Goal: Navigation & Orientation: Find specific page/section

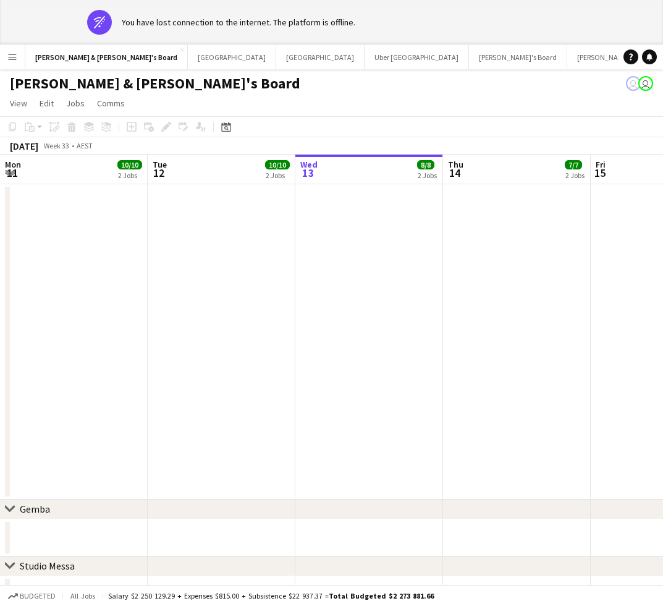
scroll to position [0, 376]
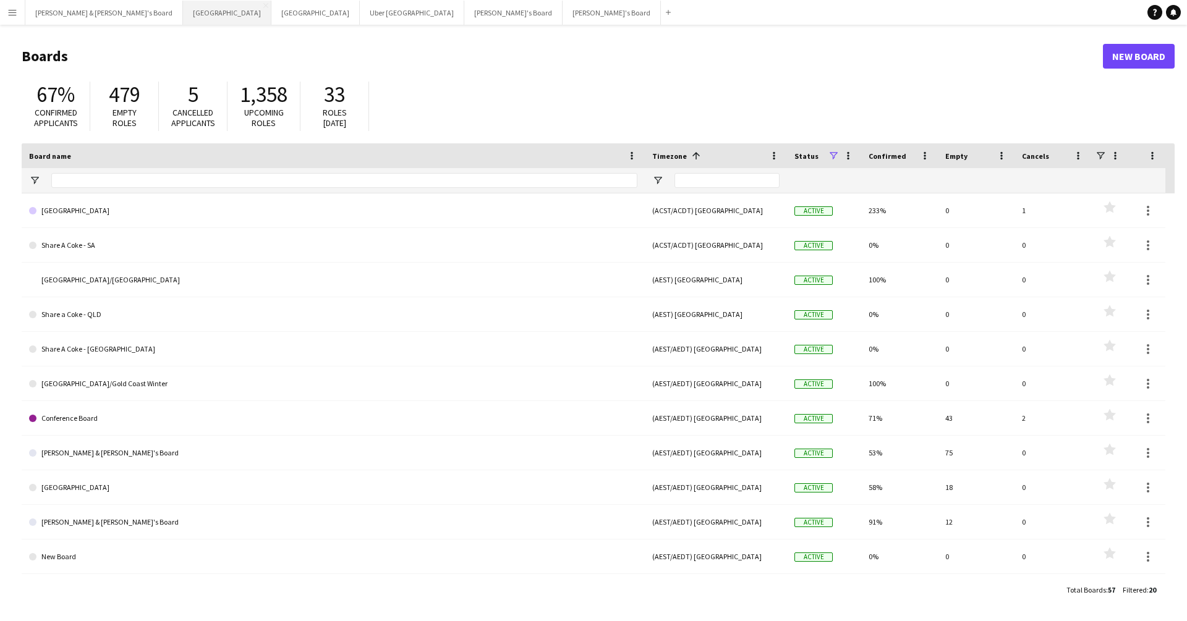
click at [183, 18] on button "Sydney Close" at bounding box center [227, 13] width 88 height 24
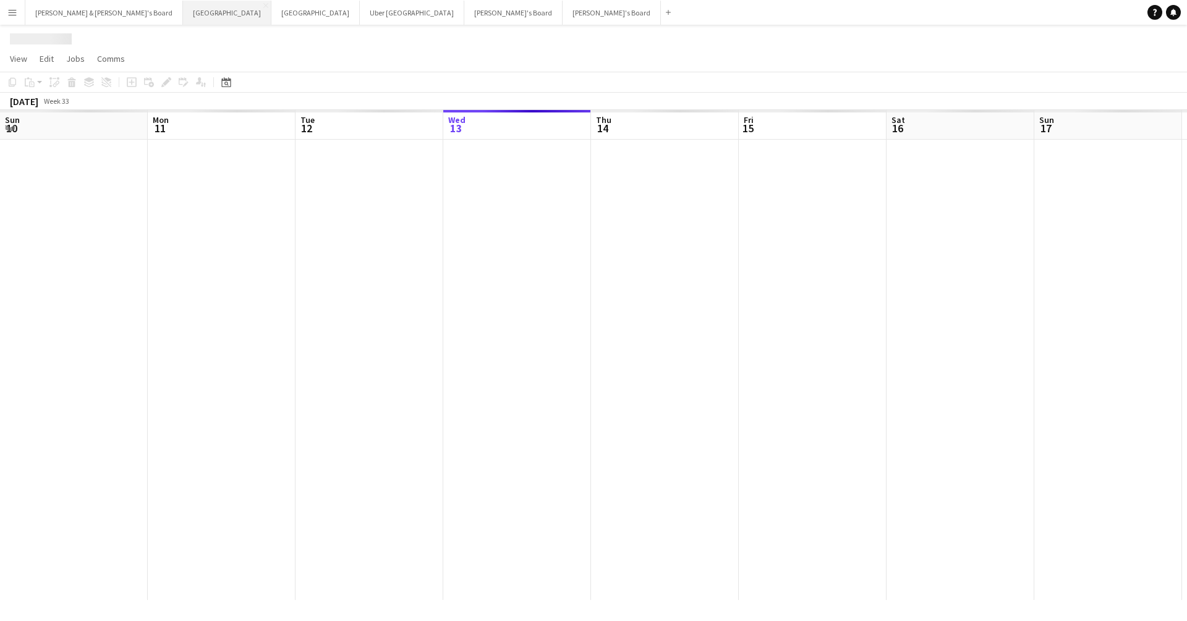
scroll to position [0, 295]
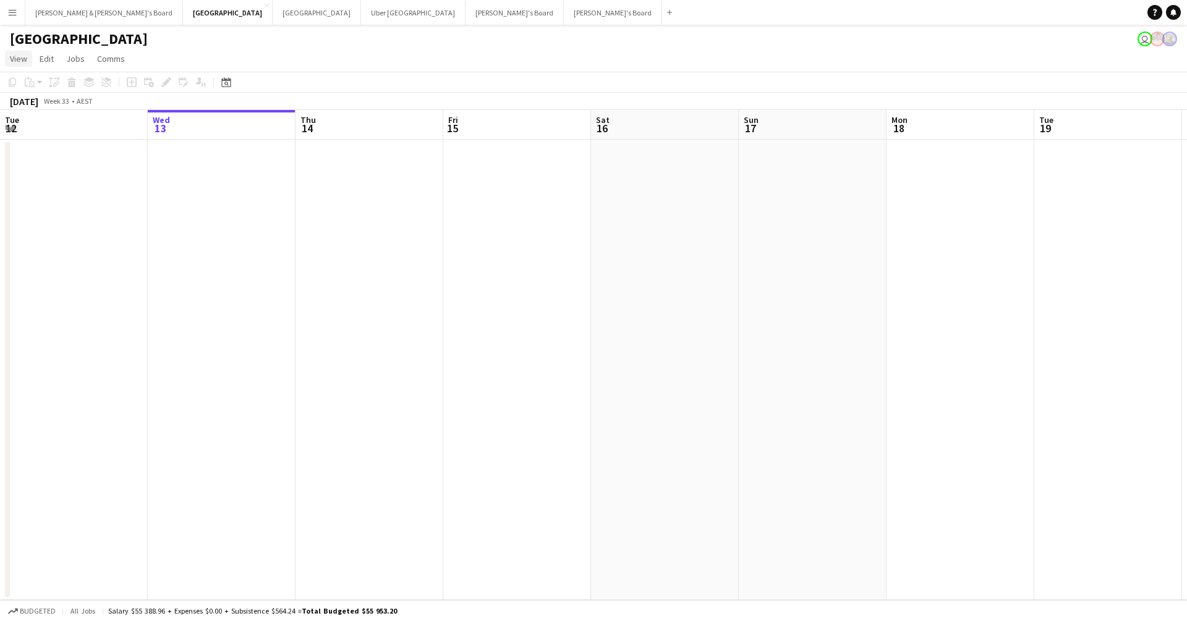
click at [20, 61] on span "View" at bounding box center [18, 58] width 17 height 11
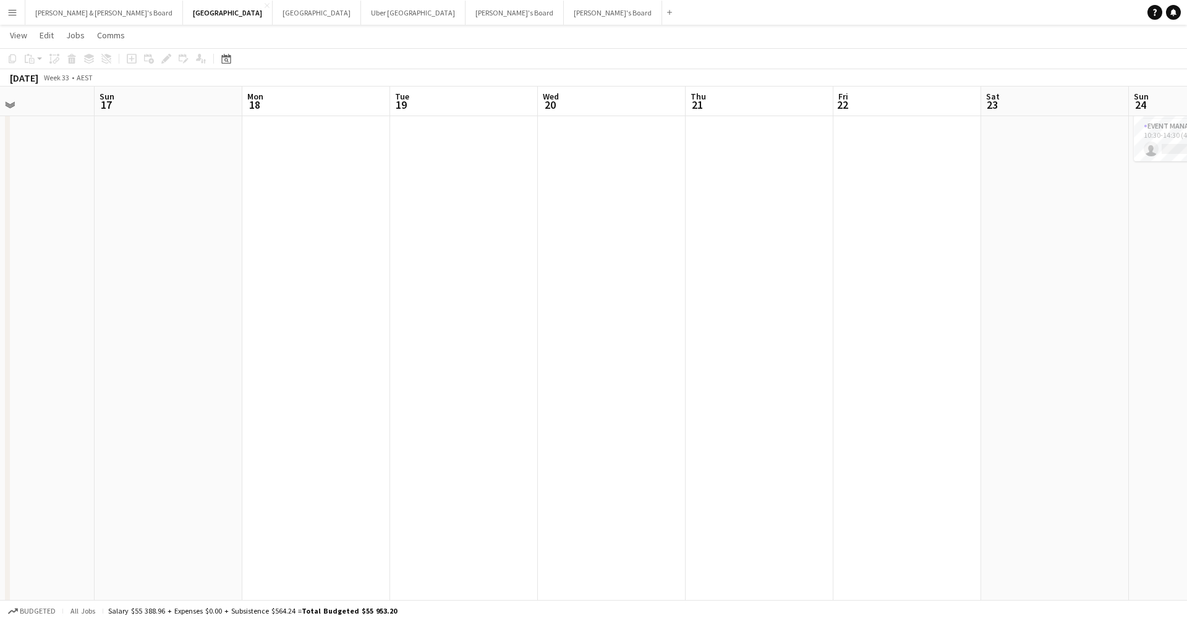
scroll to position [0, 349]
click at [46, 12] on button "[PERSON_NAME] & [PERSON_NAME]'s Board Close" at bounding box center [104, 13] width 158 height 24
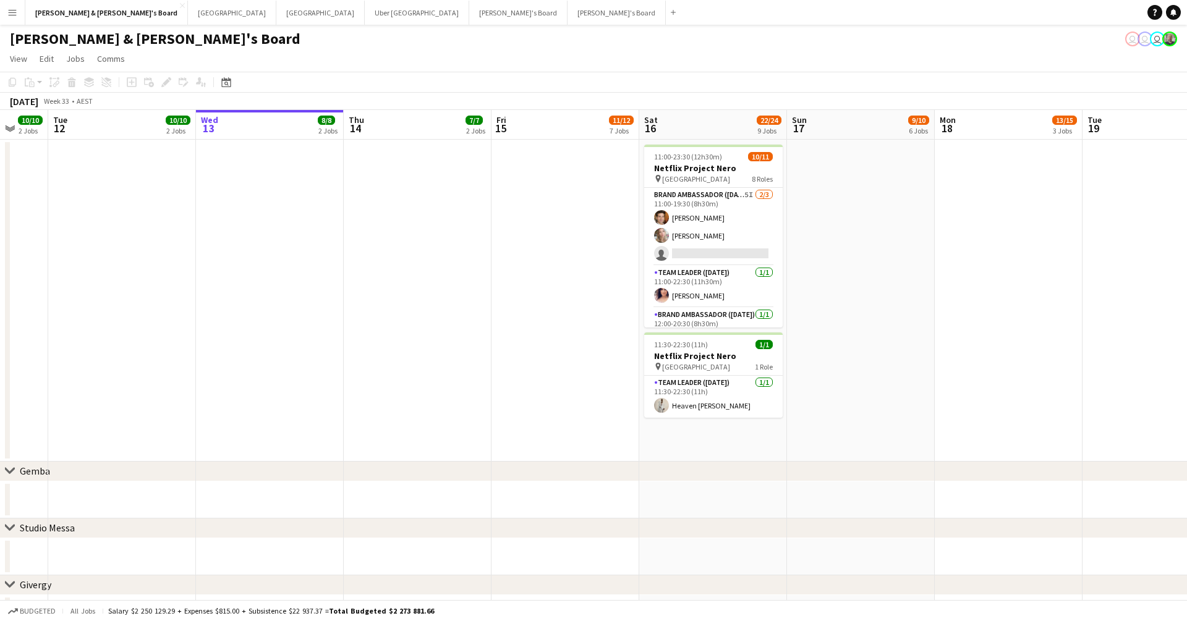
scroll to position [0, 394]
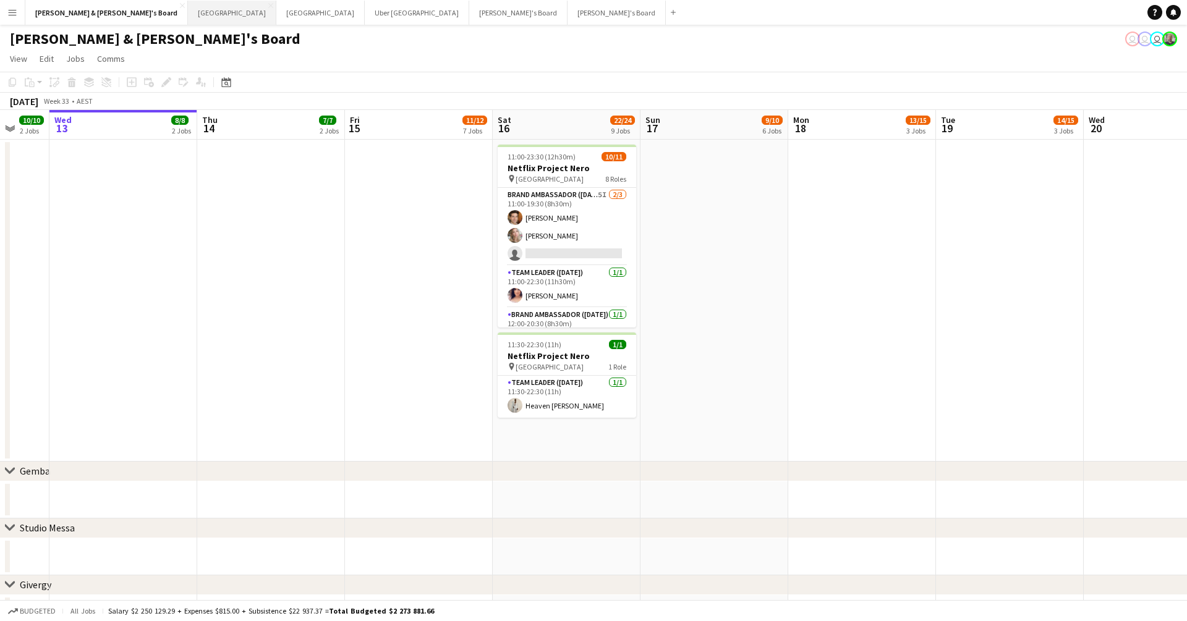
click at [188, 11] on button "Sydney Close" at bounding box center [232, 13] width 88 height 24
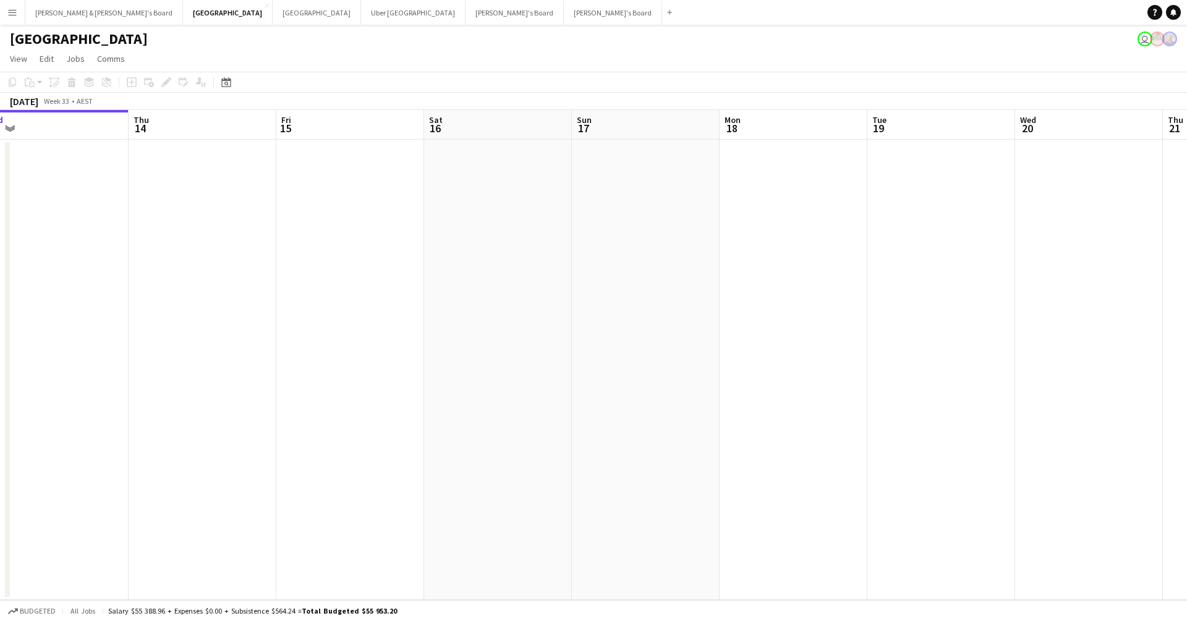
scroll to position [0, 462]
click at [383, 35] on div "[GEOGRAPHIC_DATA] user" at bounding box center [593, 36] width 1187 height 23
click at [273, 16] on button "Melbourne Close" at bounding box center [317, 13] width 88 height 24
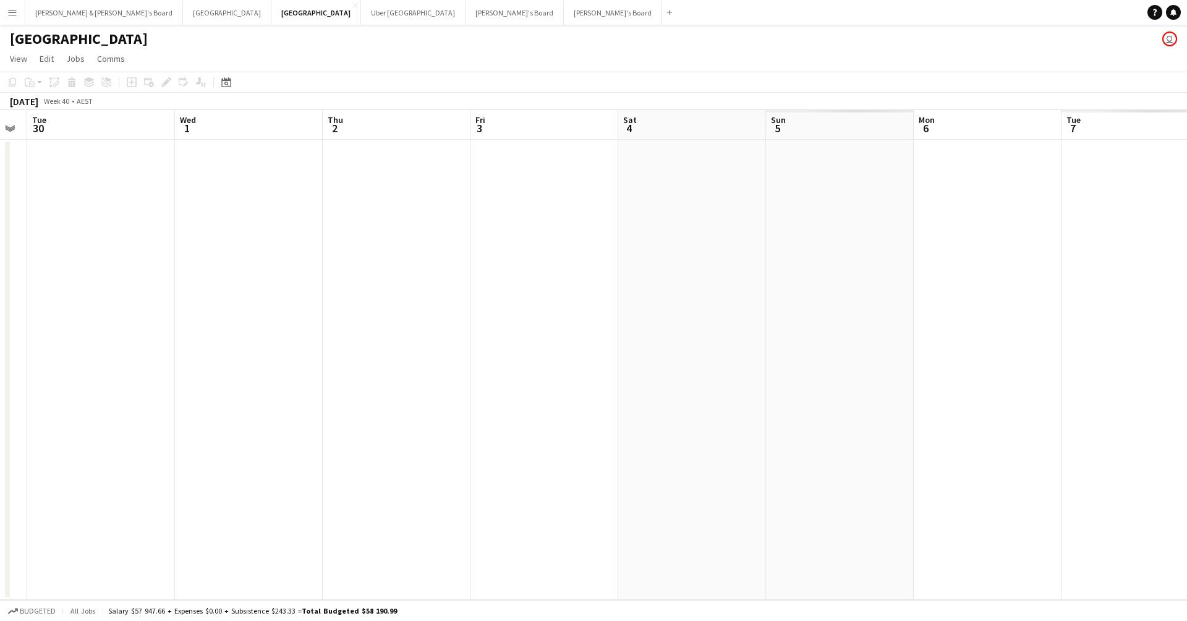
scroll to position [0, 480]
click at [465, 20] on button "Tennille's Board Close" at bounding box center [514, 13] width 98 height 24
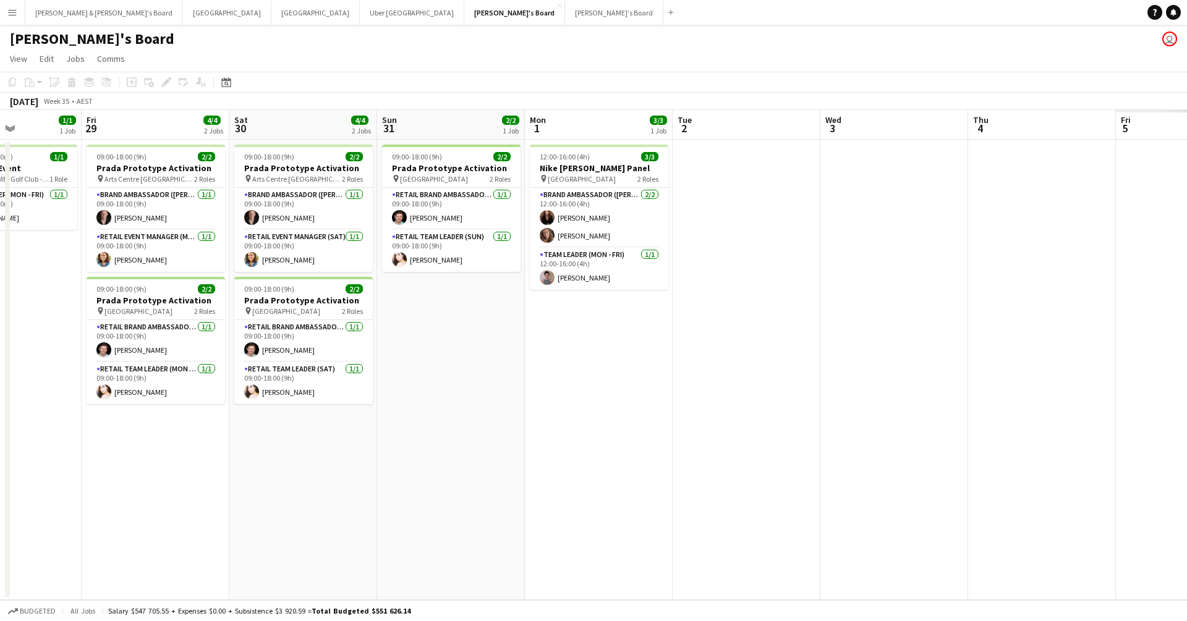
scroll to position [0, 375]
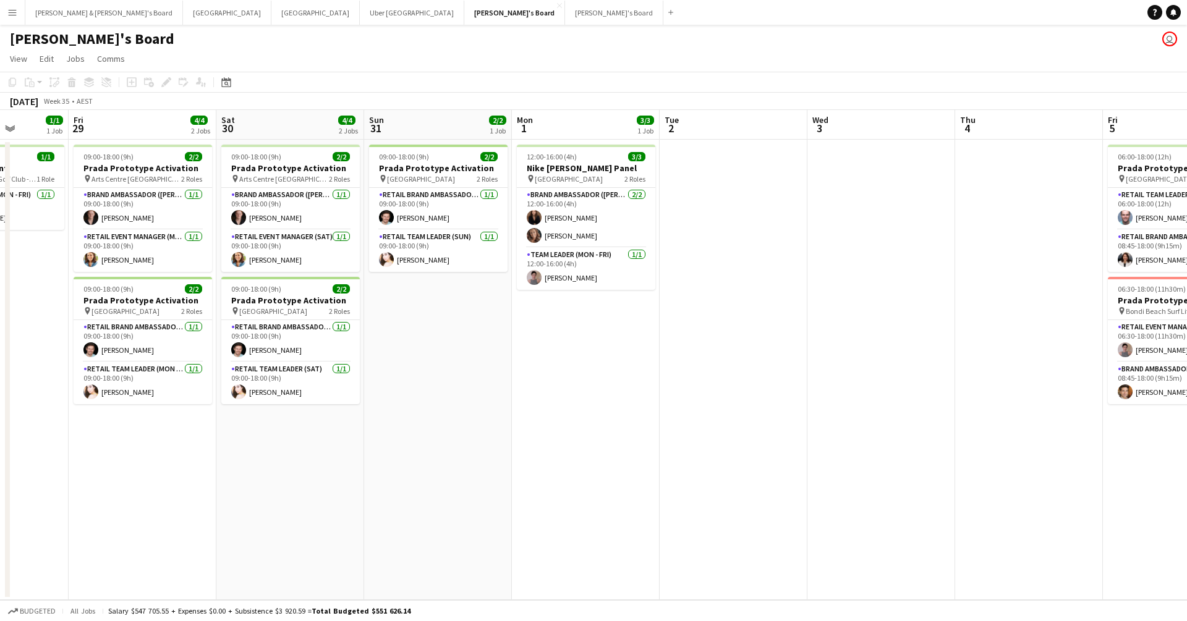
click at [4, 17] on button "Menu" at bounding box center [12, 12] width 25 height 25
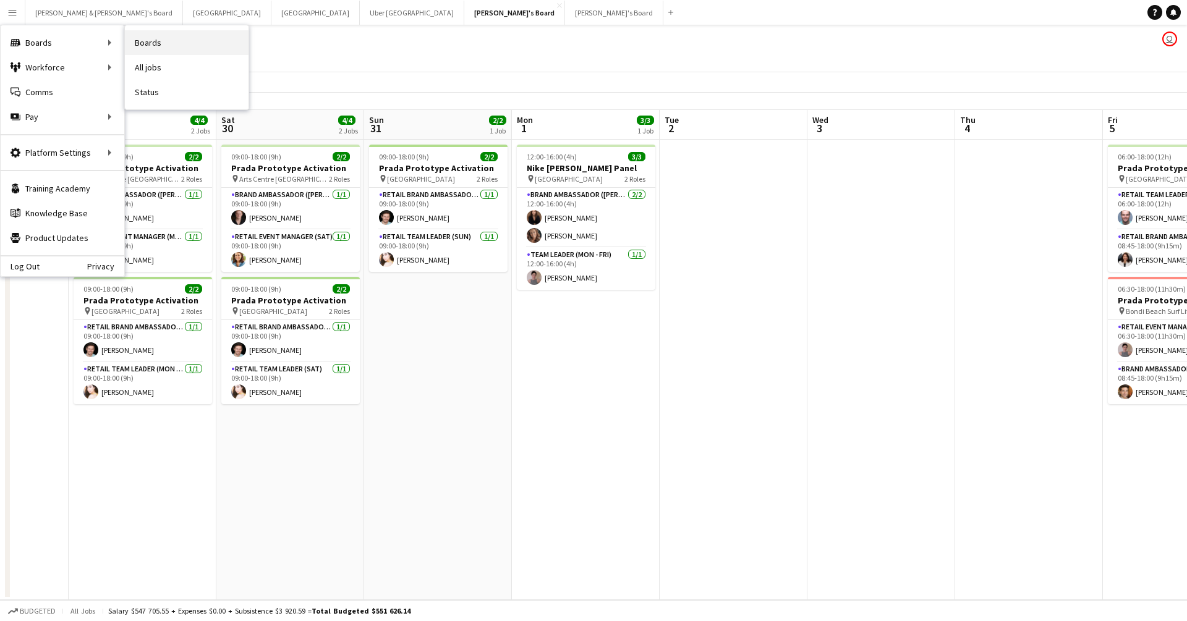
click at [161, 45] on link "Boards" at bounding box center [187, 42] width 124 height 25
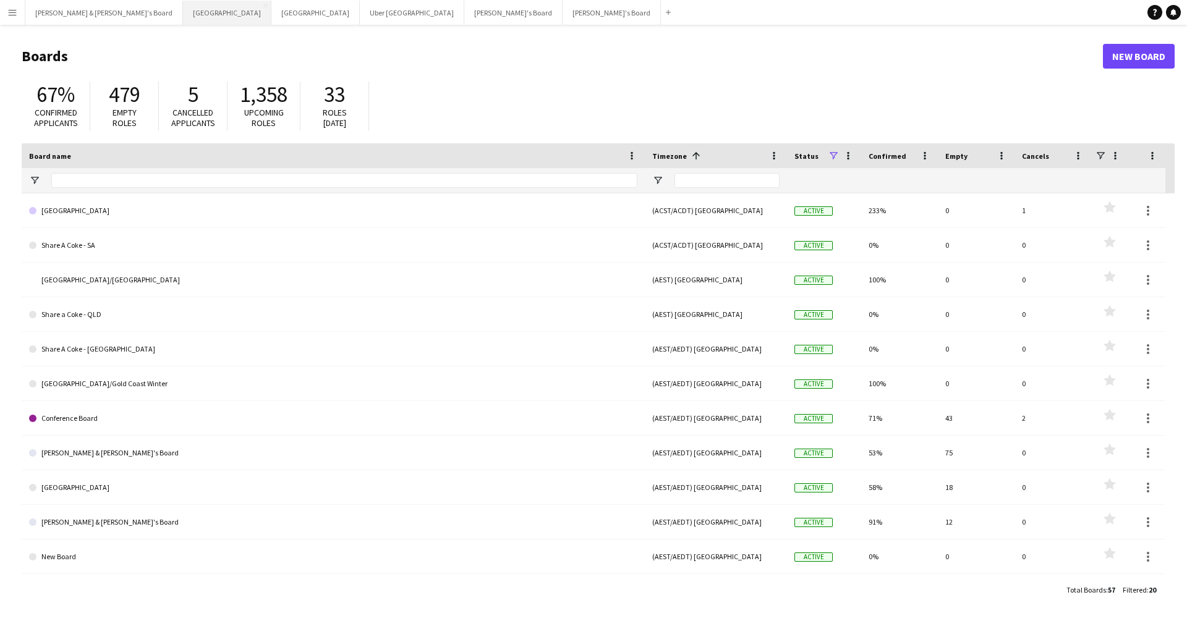
click at [183, 21] on button "Sydney Close" at bounding box center [227, 13] width 88 height 24
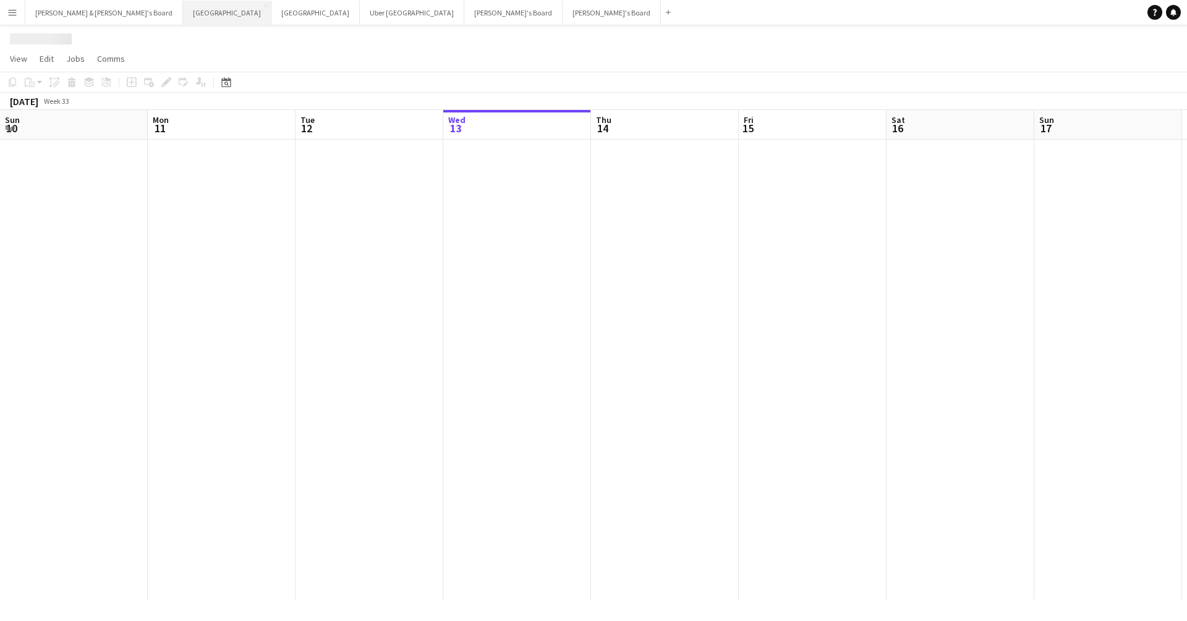
scroll to position [0, 295]
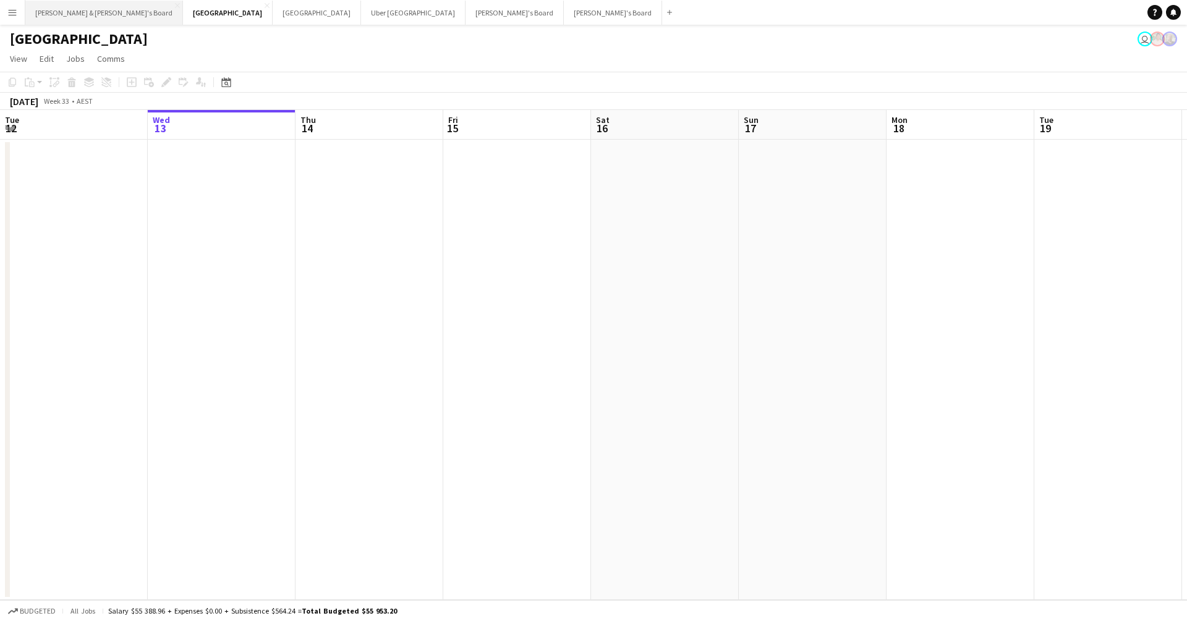
click at [93, 19] on button "[PERSON_NAME] & [PERSON_NAME]'s Board Close" at bounding box center [104, 13] width 158 height 24
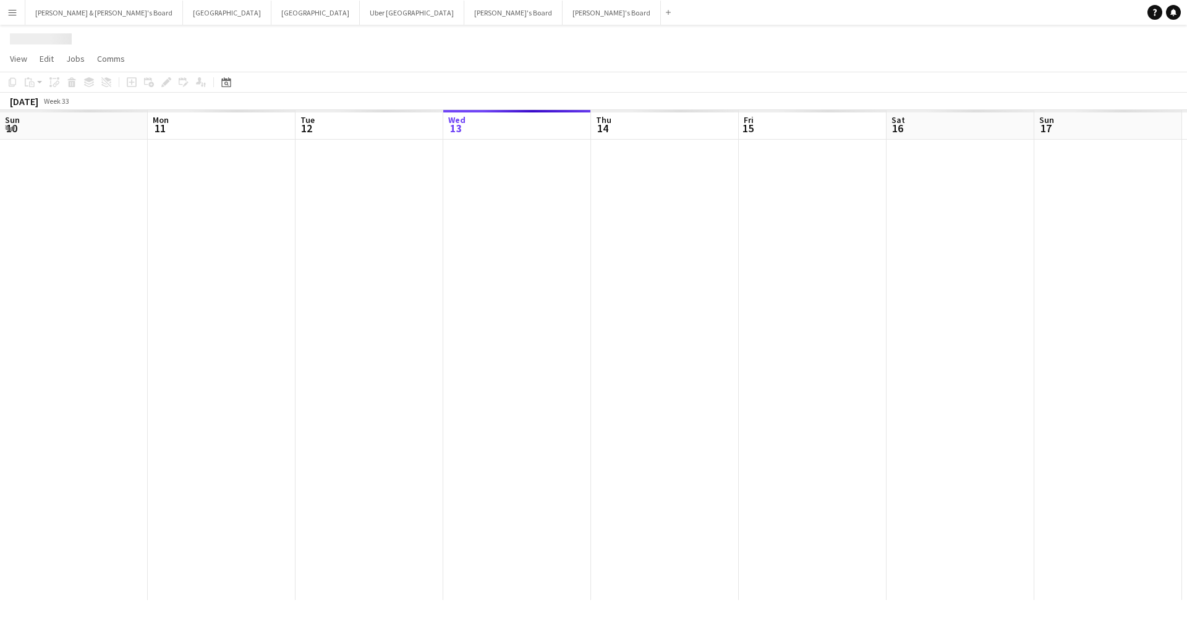
scroll to position [0, 295]
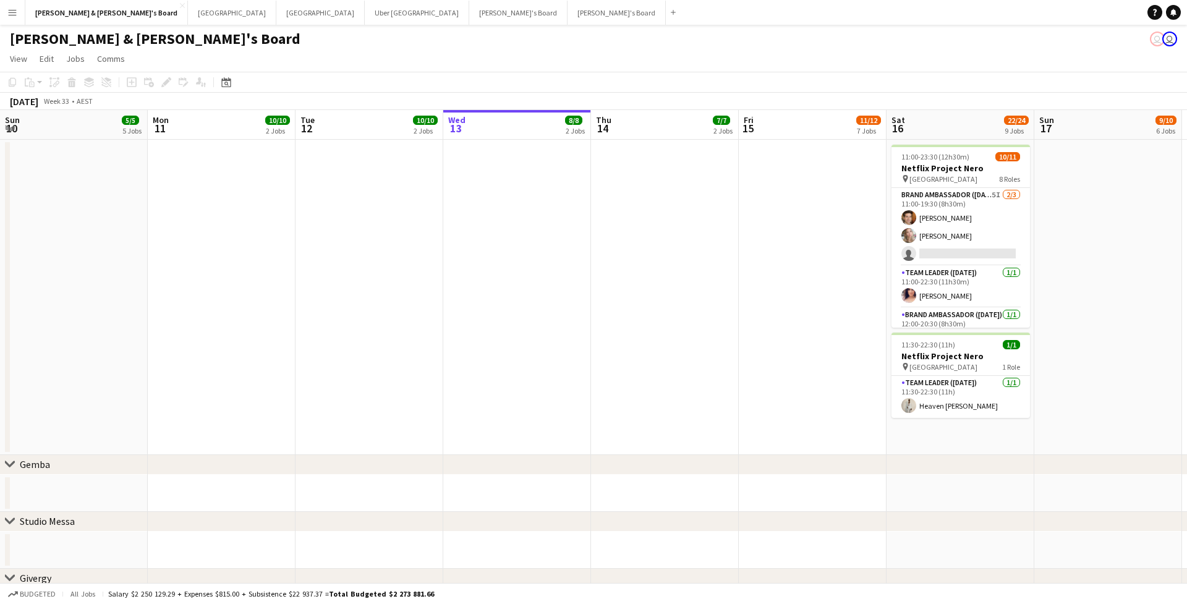
scroll to position [0, 295]
